Goal: Check status

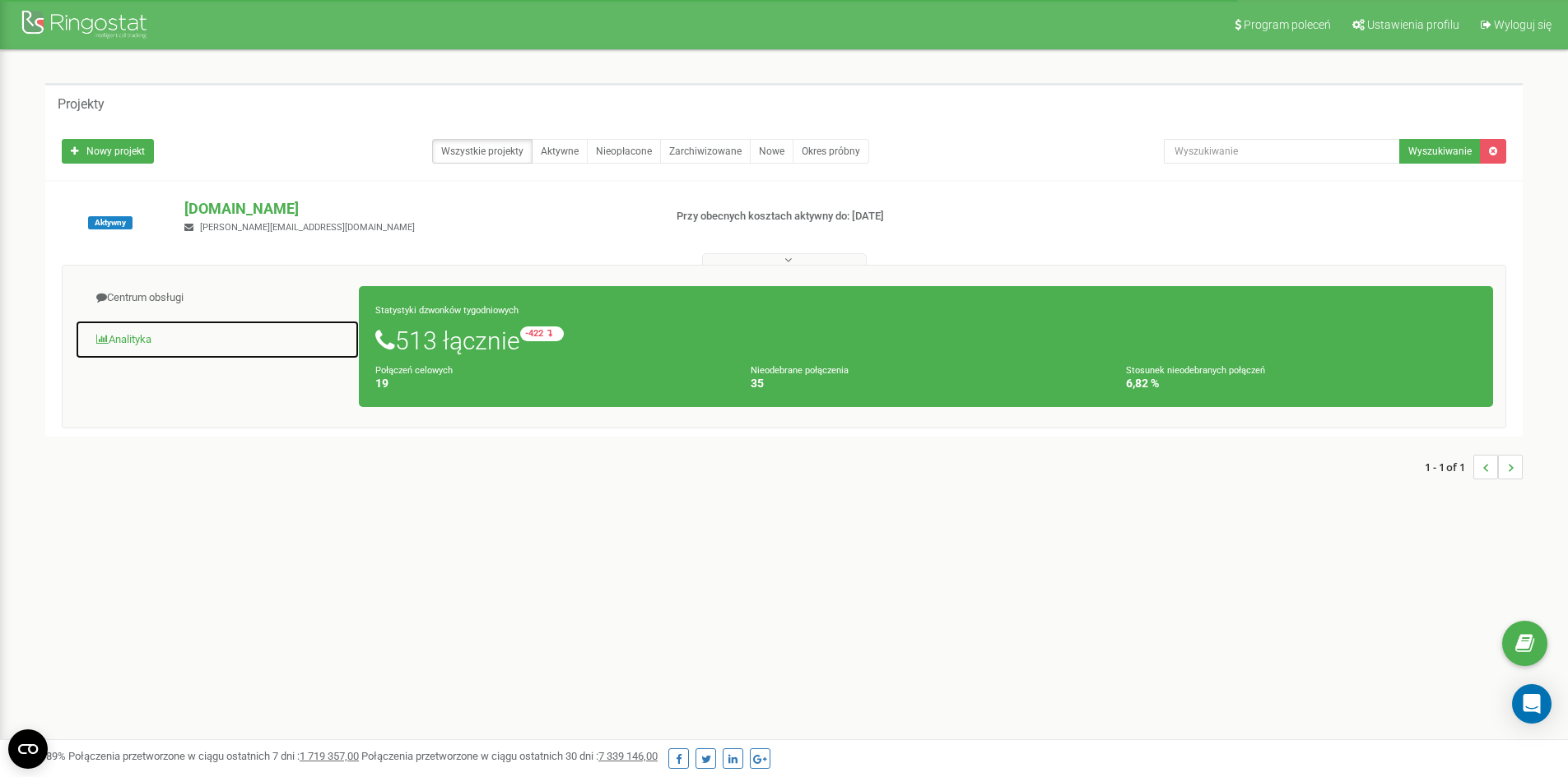
click at [134, 340] on link "Analityka" at bounding box center [217, 340] width 285 height 40
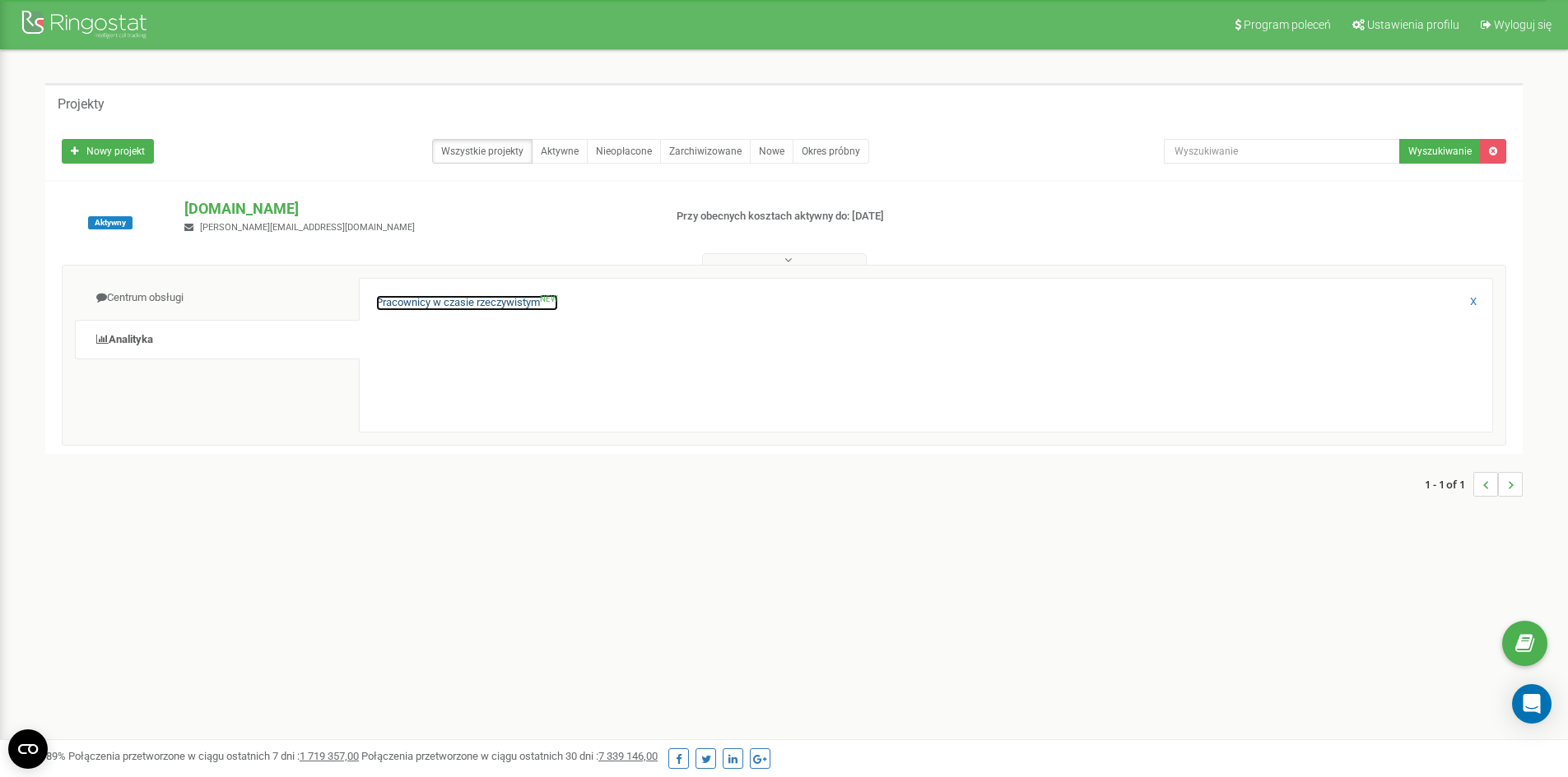
click at [499, 305] on link "Pracownicy w czasie rzeczywistym NEW" at bounding box center [467, 303] width 182 height 15
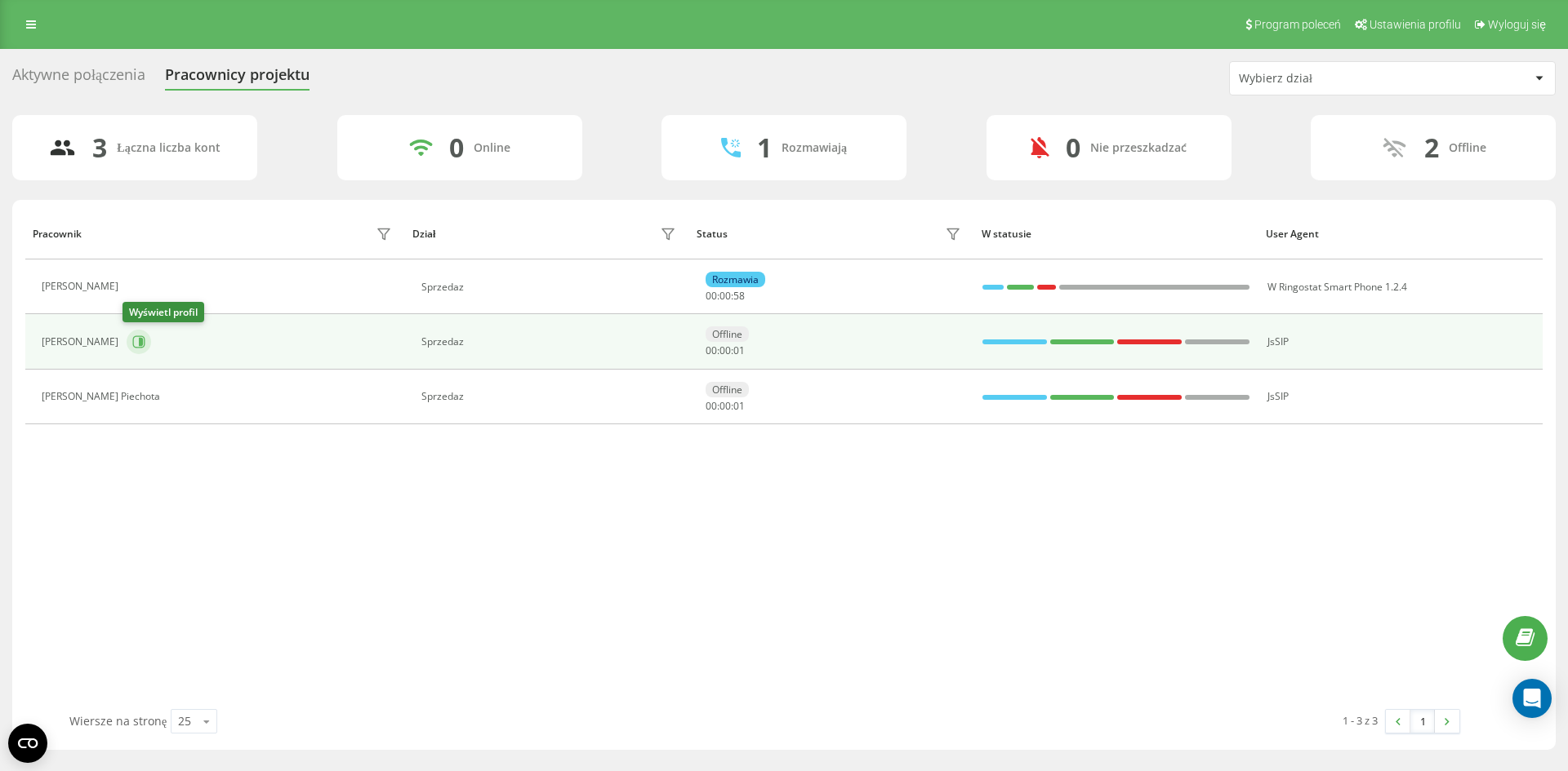
click at [142, 348] on button at bounding box center [139, 342] width 25 height 25
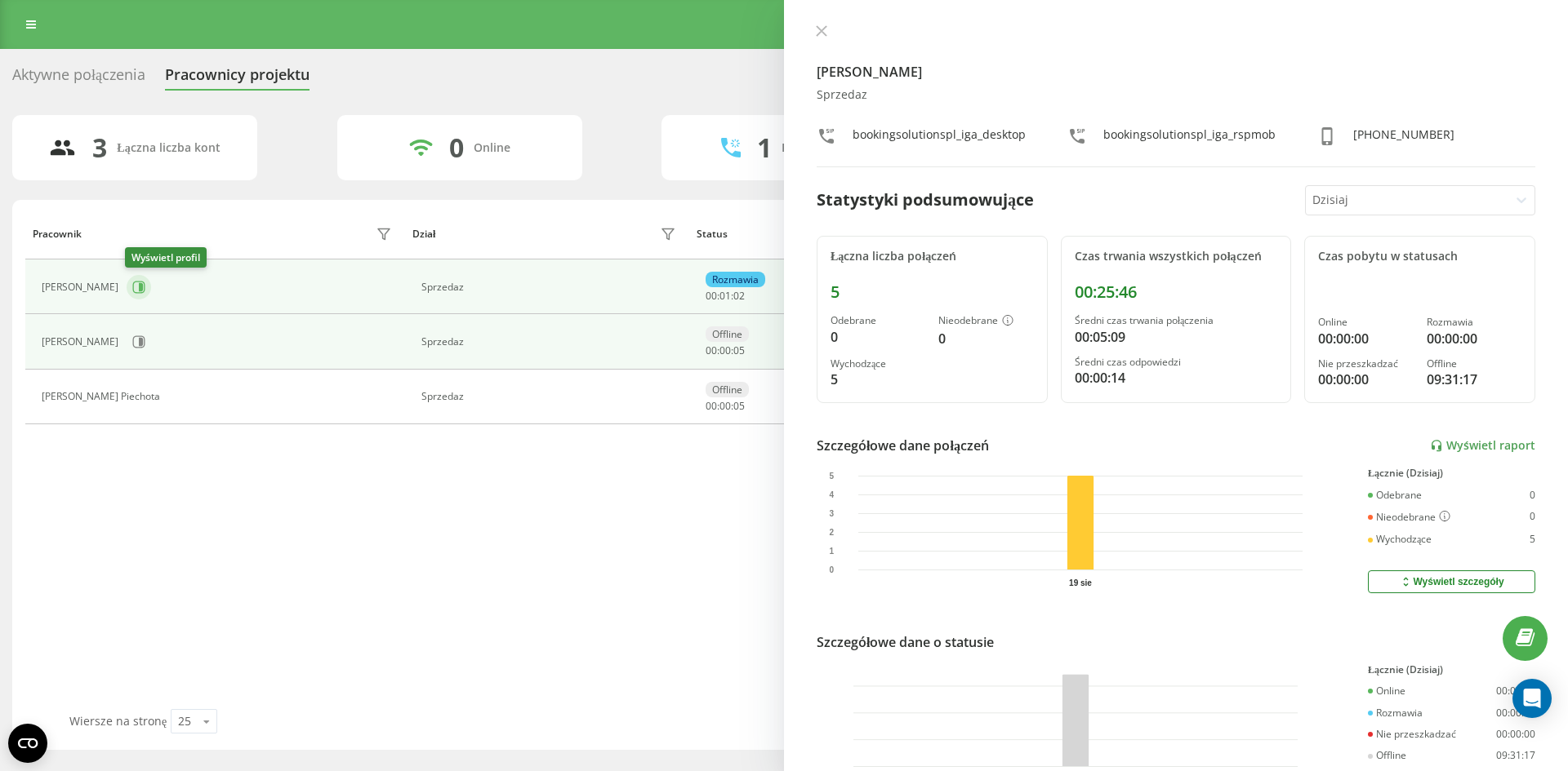
click at [134, 296] on button at bounding box center [139, 287] width 25 height 25
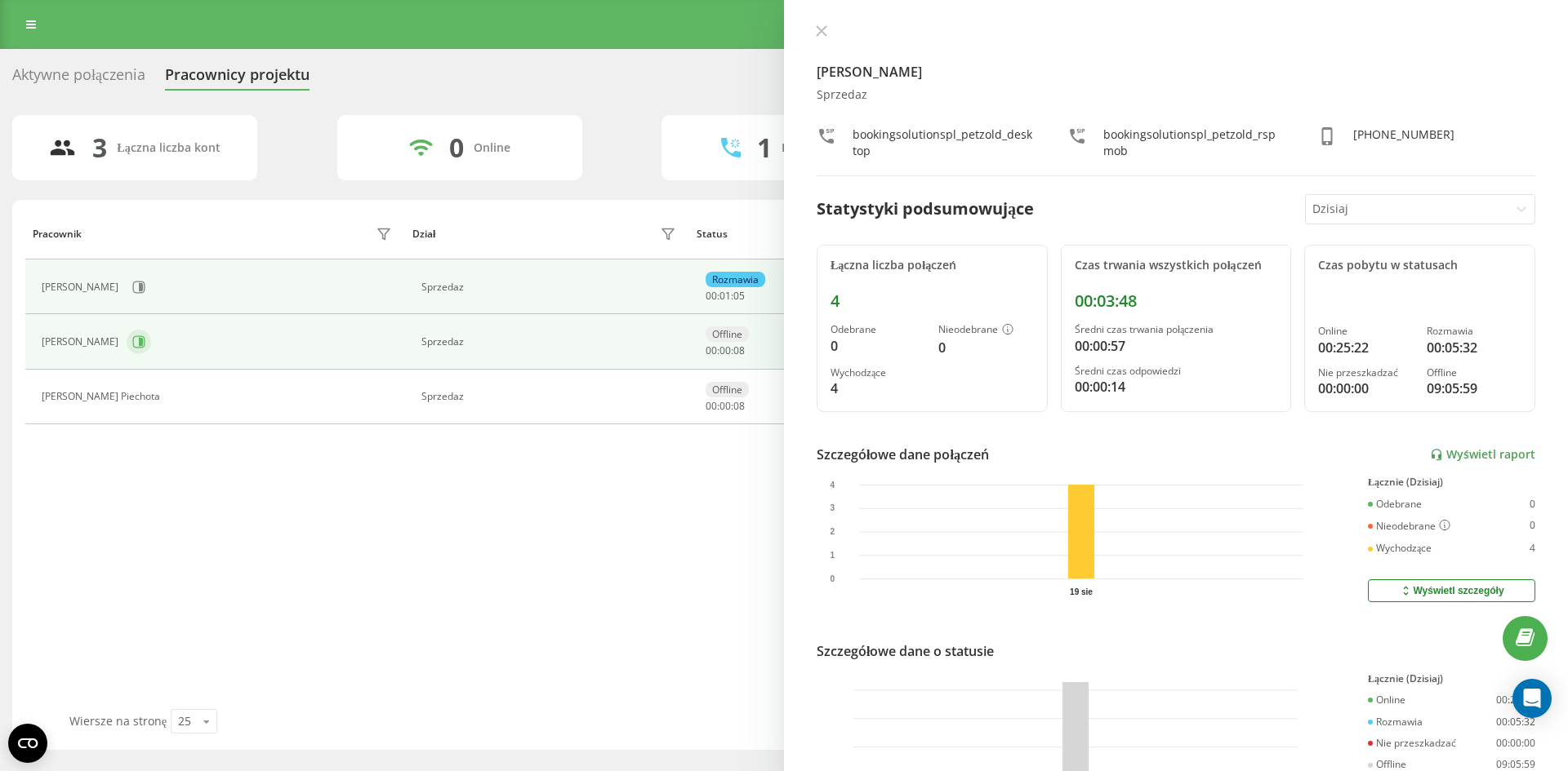
click at [138, 347] on icon at bounding box center [139, 342] width 13 height 13
